Goal: Register for event/course

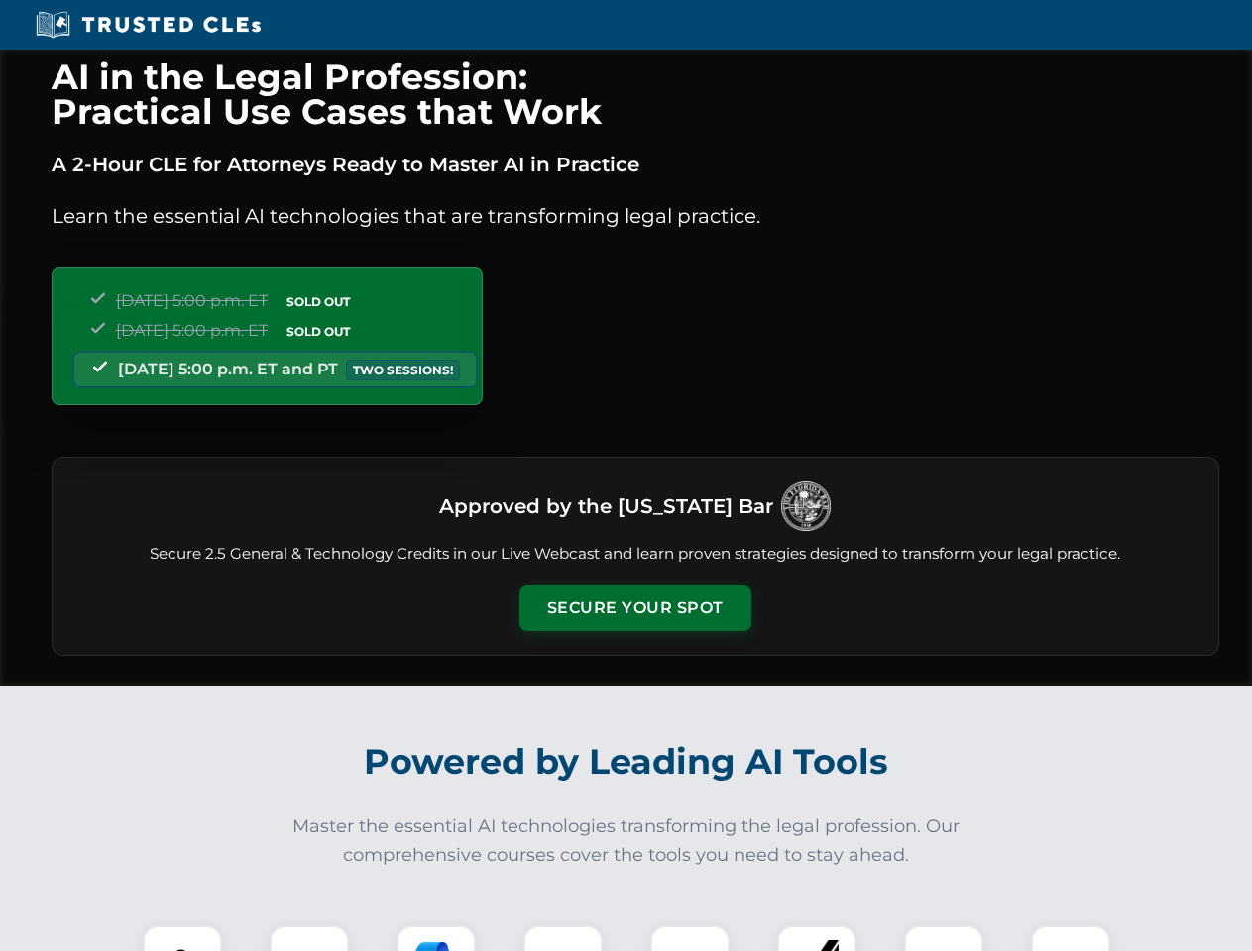
click at [634, 608] on button "Secure Your Spot" at bounding box center [635, 609] width 232 height 46
click at [182, 938] on img at bounding box center [182, 964] width 57 height 57
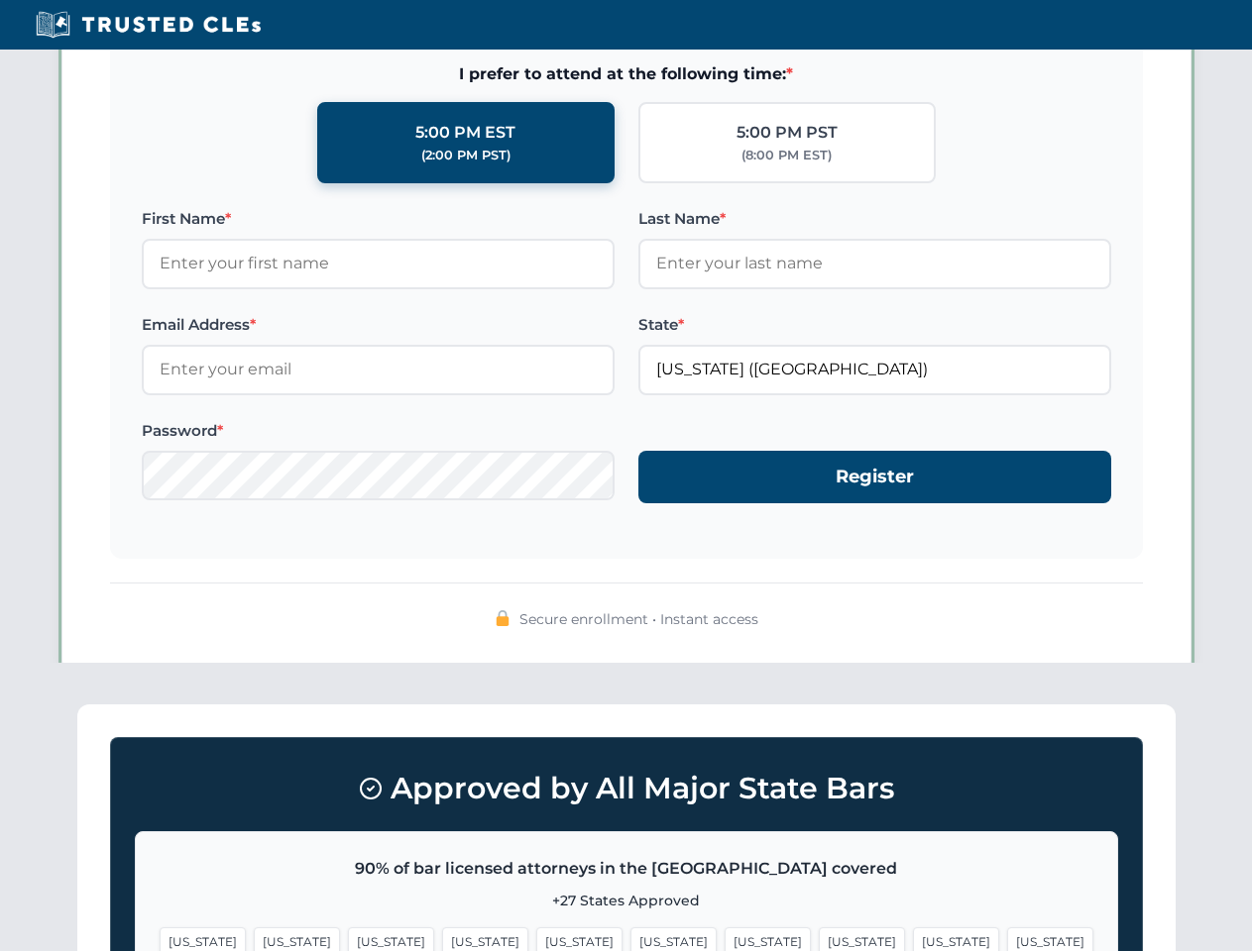
click at [724, 938] on span "[US_STATE]" at bounding box center [767, 942] width 86 height 29
click at [913, 938] on span "[US_STATE]" at bounding box center [956, 942] width 86 height 29
